Goal: Transaction & Acquisition: Purchase product/service

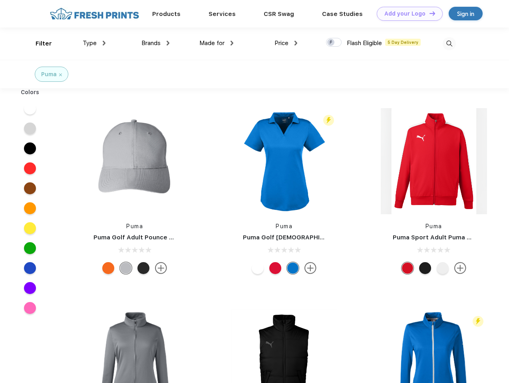
click at [407, 14] on link "Add your Logo Design Tool" at bounding box center [410, 14] width 66 height 14
click at [0, 0] on div "Design Tool" at bounding box center [0, 0] width 0 height 0
click at [429, 13] on link "Add your Logo Design Tool" at bounding box center [410, 14] width 66 height 14
click at [38, 44] on div "Filter" at bounding box center [44, 43] width 16 height 9
click at [94, 43] on span "Type" at bounding box center [90, 43] width 14 height 7
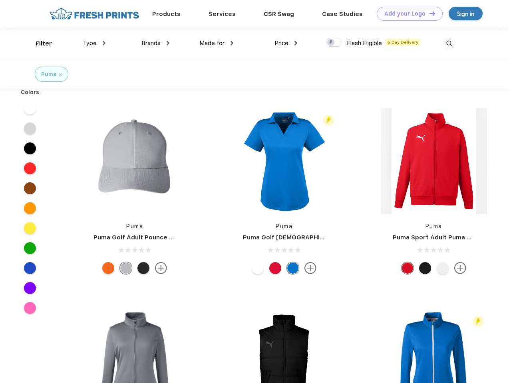
click at [155, 43] on span "Brands" at bounding box center [150, 43] width 19 height 7
click at [216, 43] on span "Made for" at bounding box center [211, 43] width 25 height 7
click at [286, 43] on span "Price" at bounding box center [281, 43] width 14 height 7
click at [334, 43] on div at bounding box center [334, 42] width 16 height 9
click at [331, 43] on input "checkbox" at bounding box center [328, 40] width 5 height 5
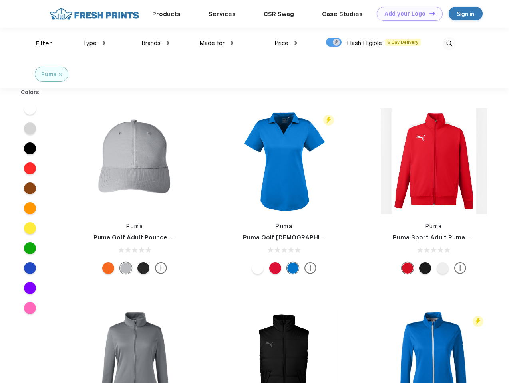
click at [449, 44] on img at bounding box center [449, 43] width 13 height 13
